Goal: Navigation & Orientation: Find specific page/section

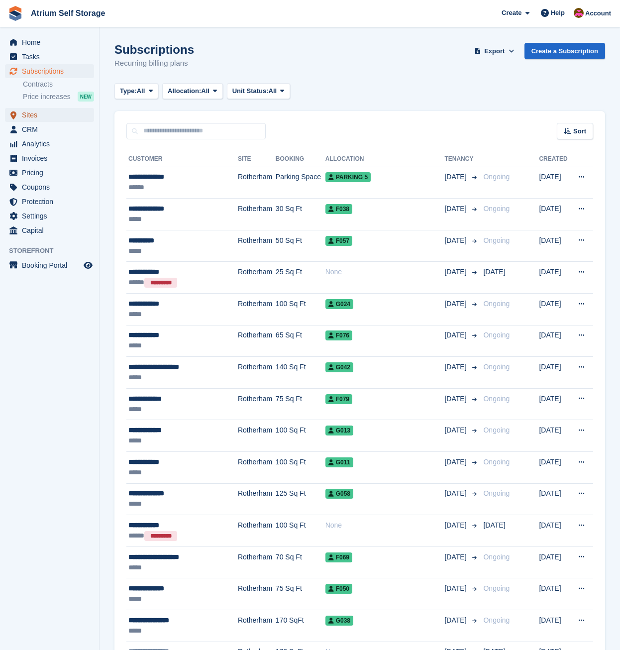
click at [24, 116] on span "Sites" at bounding box center [52, 115] width 60 height 14
